Goal: Contribute content: Add original content to the website for others to see

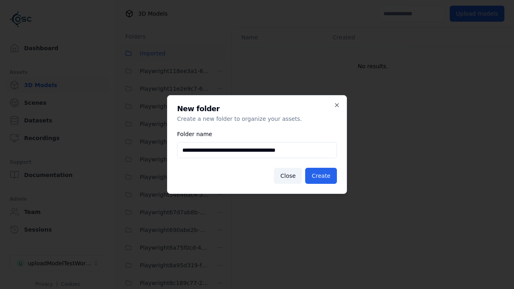
scroll to position [336, 0]
type input "**********"
click at [322, 176] on button "Create" at bounding box center [321, 176] width 32 height 16
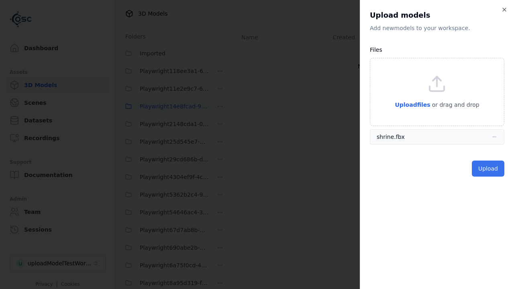
click at [488, 169] on button "Upload" at bounding box center [488, 169] width 33 height 16
